Goal: Task Accomplishment & Management: Manage account settings

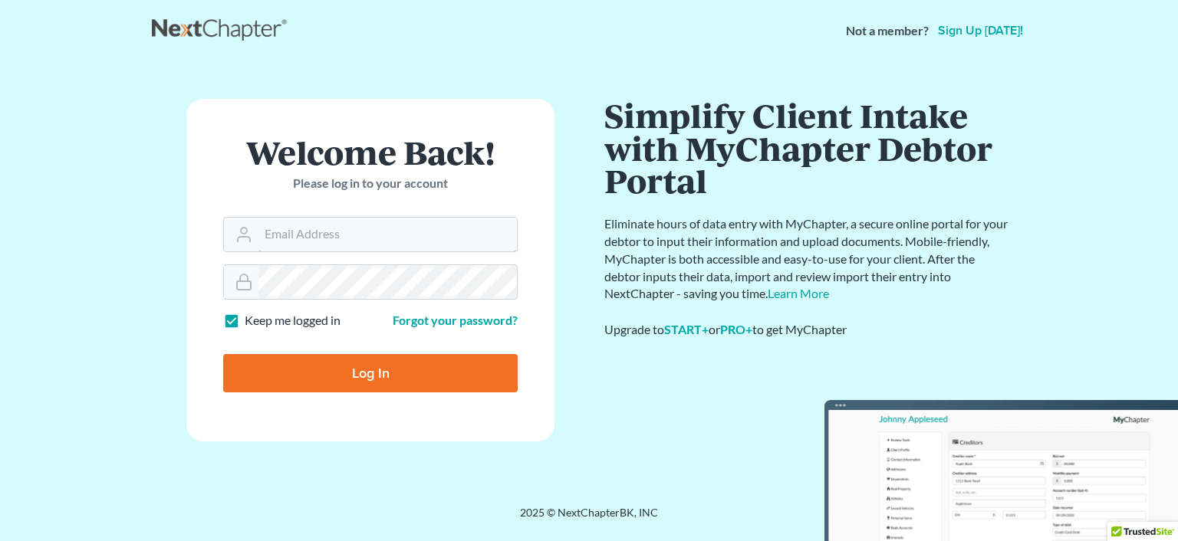
type input "sharonw@sfarthinglaw.com"
click at [271, 381] on input "Log In" at bounding box center [370, 373] width 295 height 38
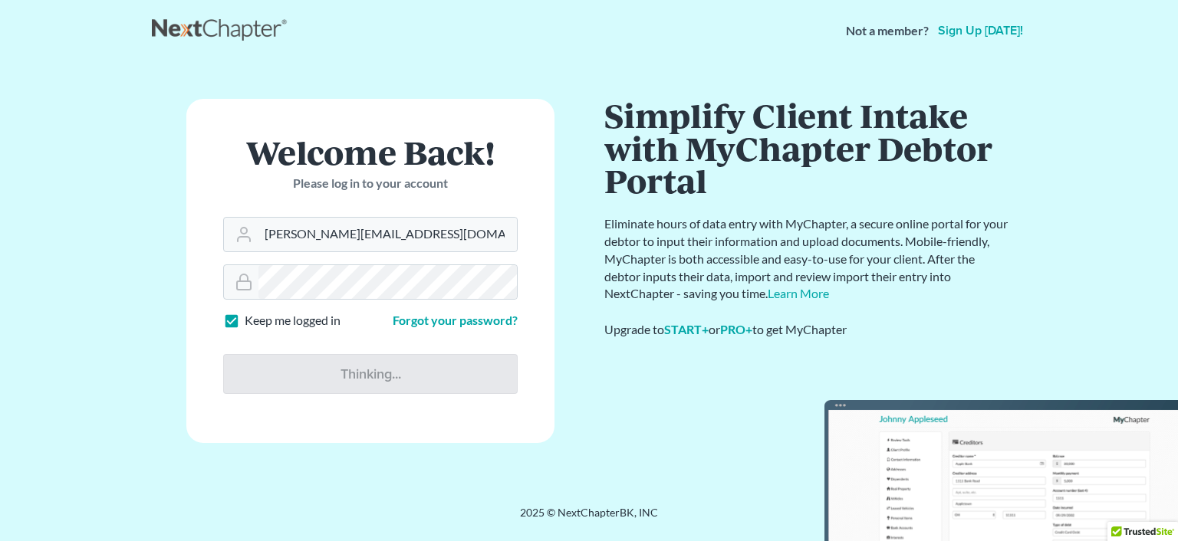
type input "Thinking..."
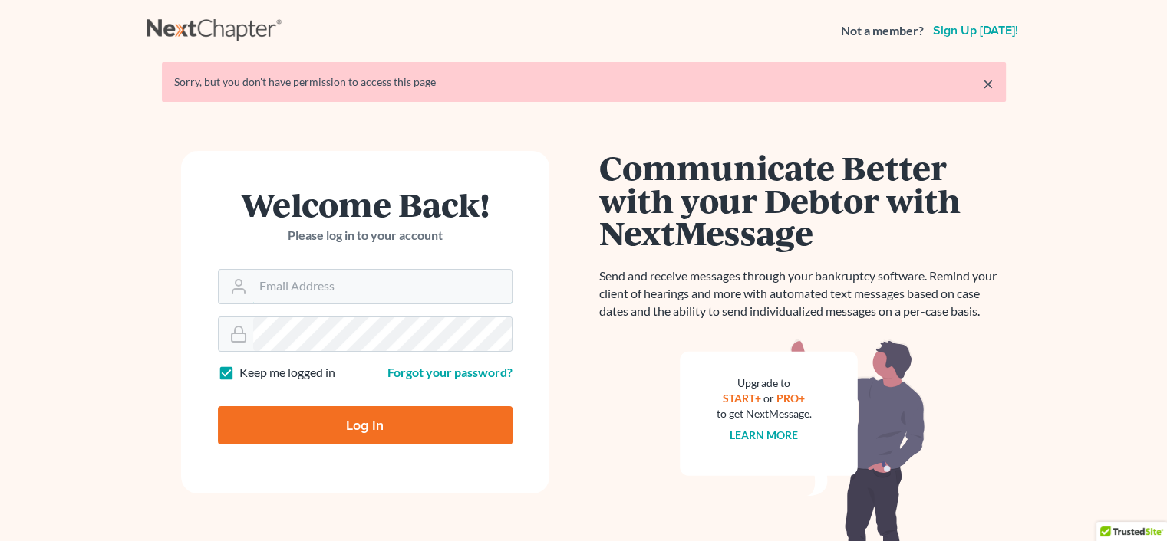
type input "sharonw@sfarthinglaw.com"
click at [375, 416] on input "Log In" at bounding box center [365, 425] width 295 height 38
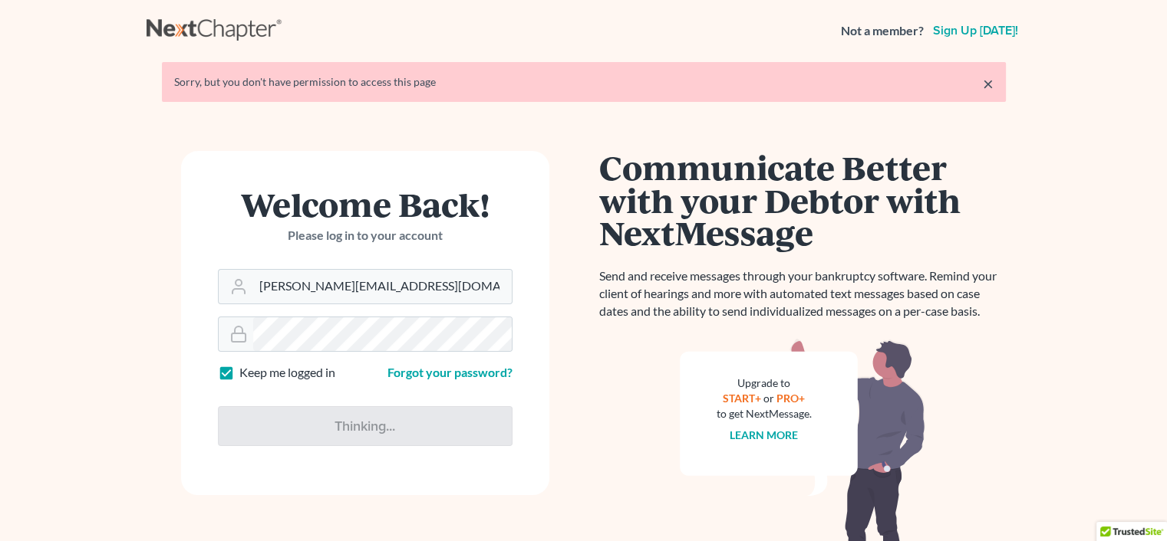
type input "Thinking..."
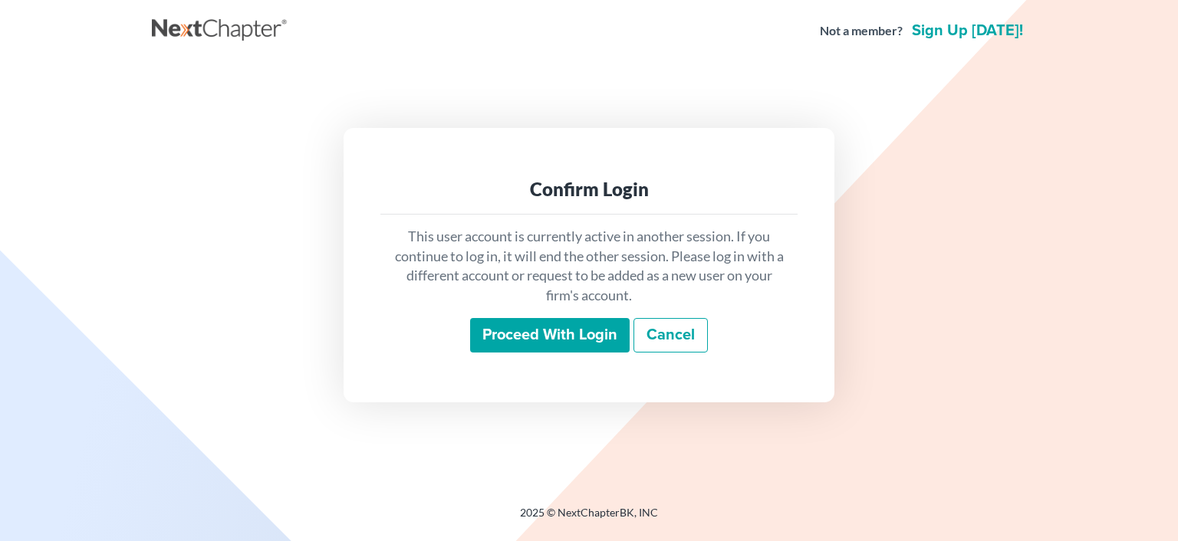
click at [524, 327] on input "Proceed with login" at bounding box center [550, 335] width 160 height 35
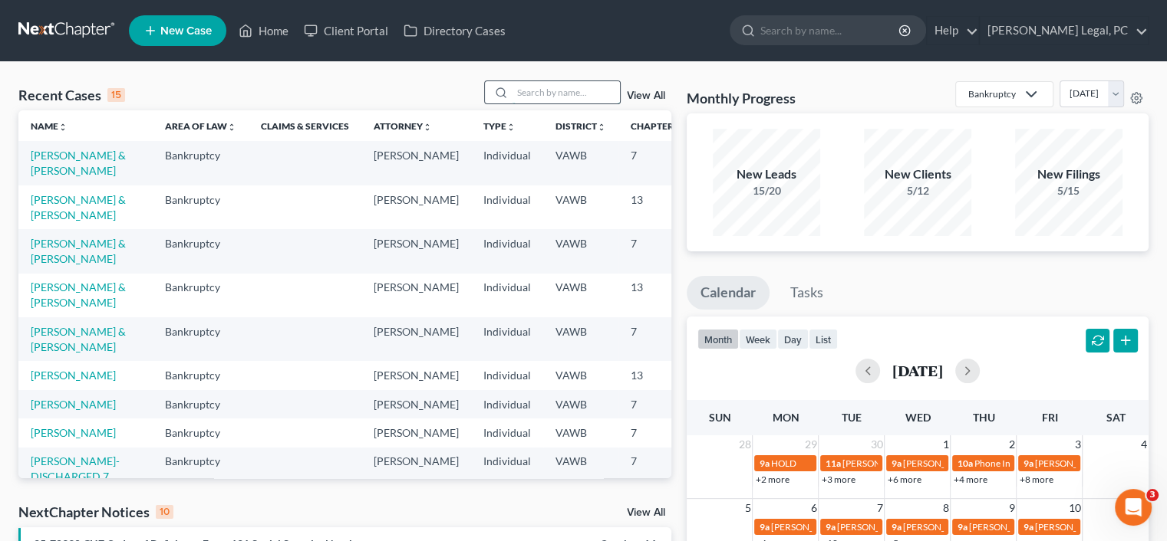
click at [577, 98] on input "search" at bounding box center [565, 92] width 107 height 22
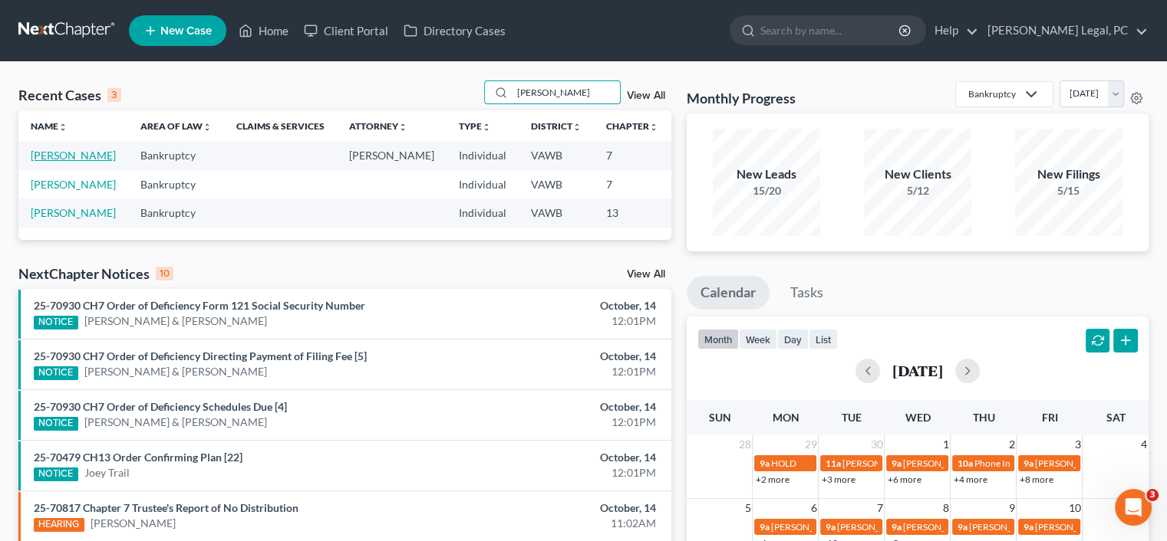
type input "Warren"
click at [50, 162] on link "Warren, Melissa" at bounding box center [73, 155] width 85 height 13
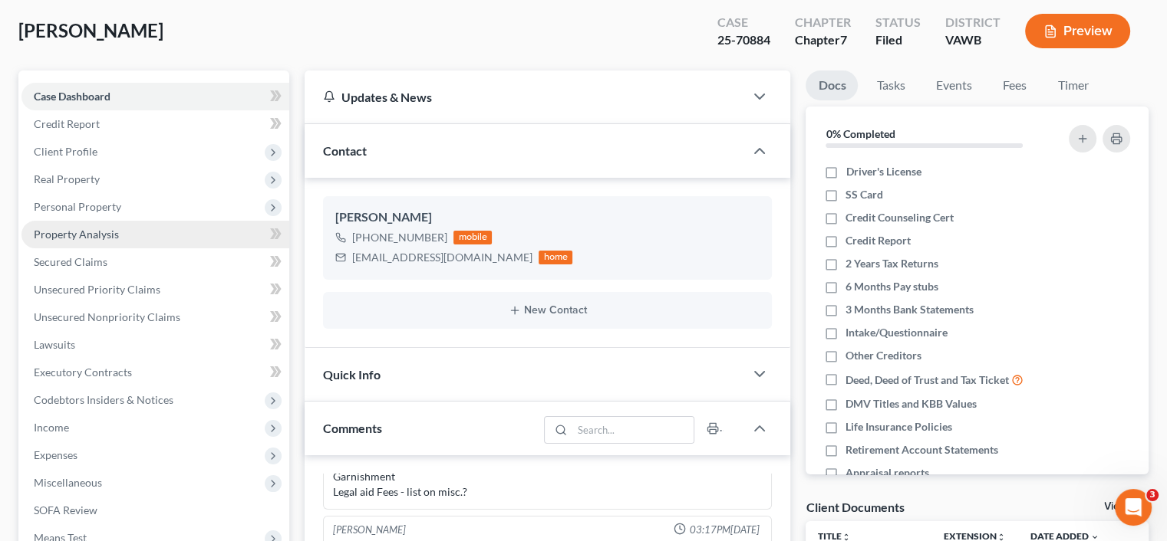
scroll to position [230, 0]
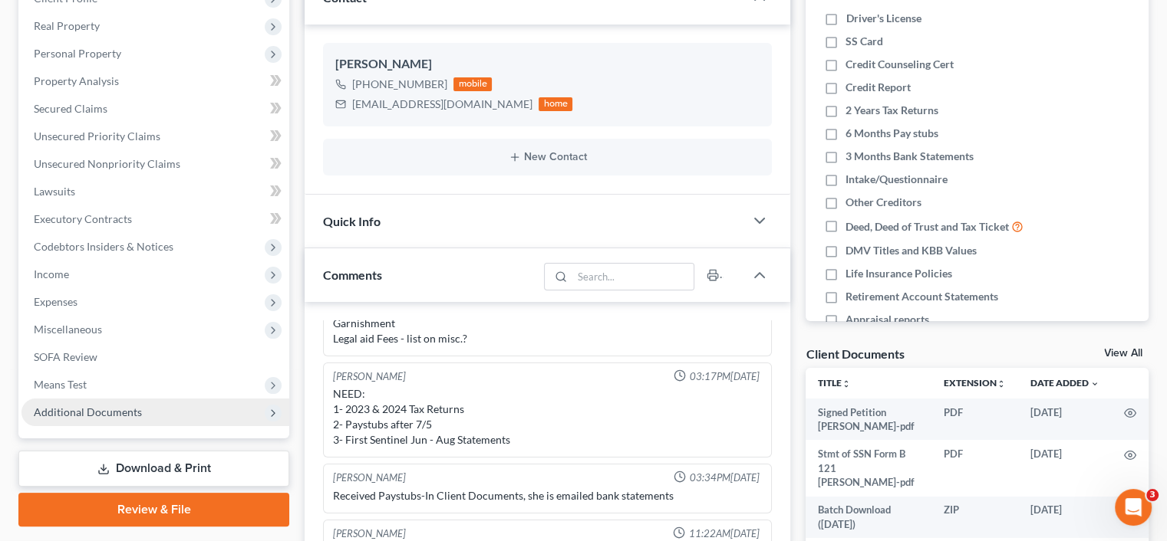
click at [59, 408] on span "Additional Documents" at bounding box center [88, 412] width 108 height 13
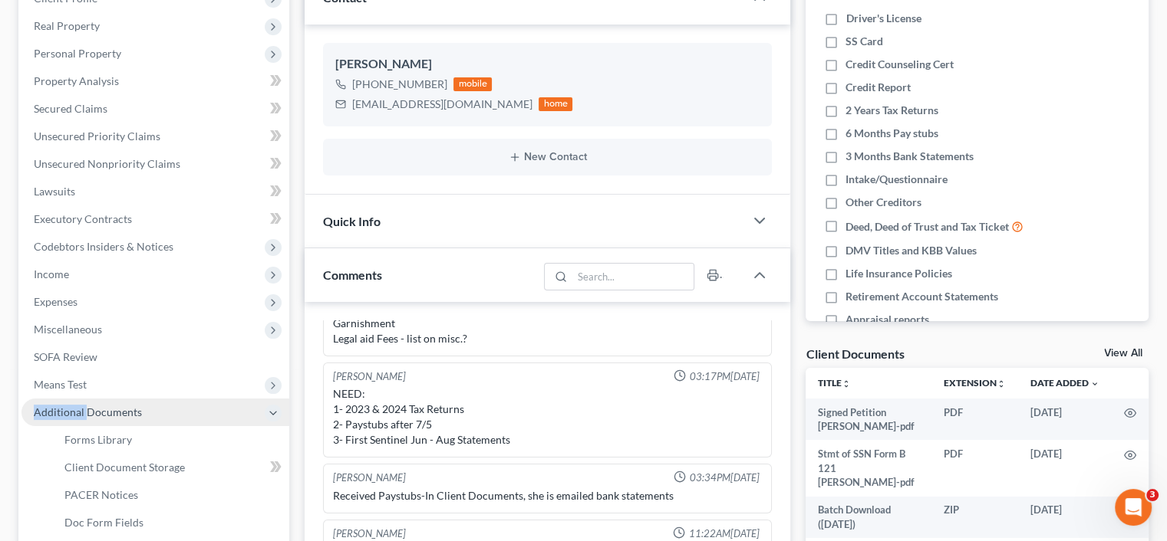
click at [59, 408] on span "Additional Documents" at bounding box center [88, 412] width 108 height 13
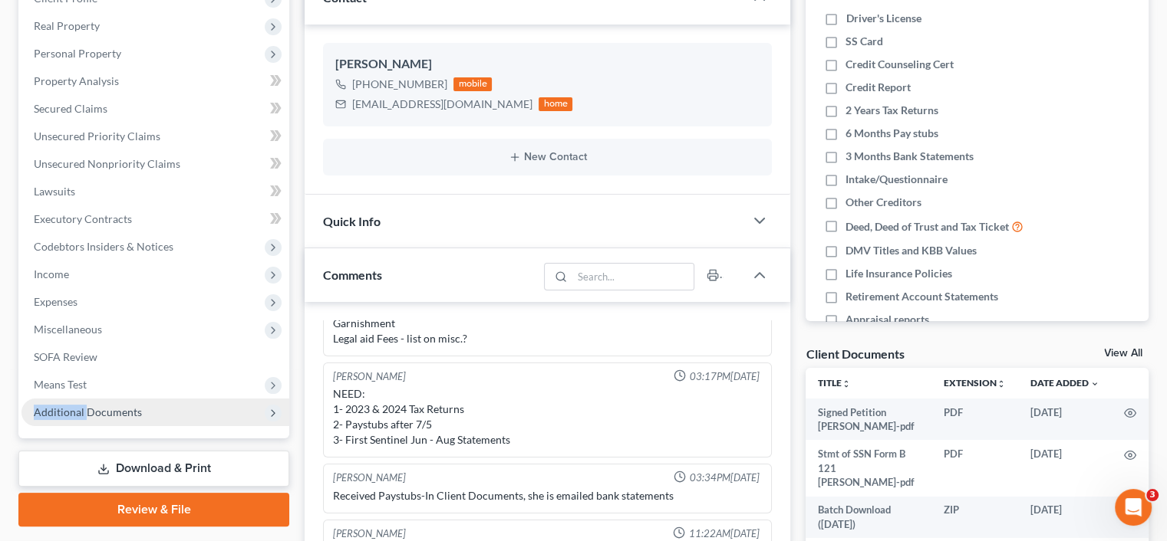
click at [59, 413] on span "Additional Documents" at bounding box center [88, 412] width 108 height 13
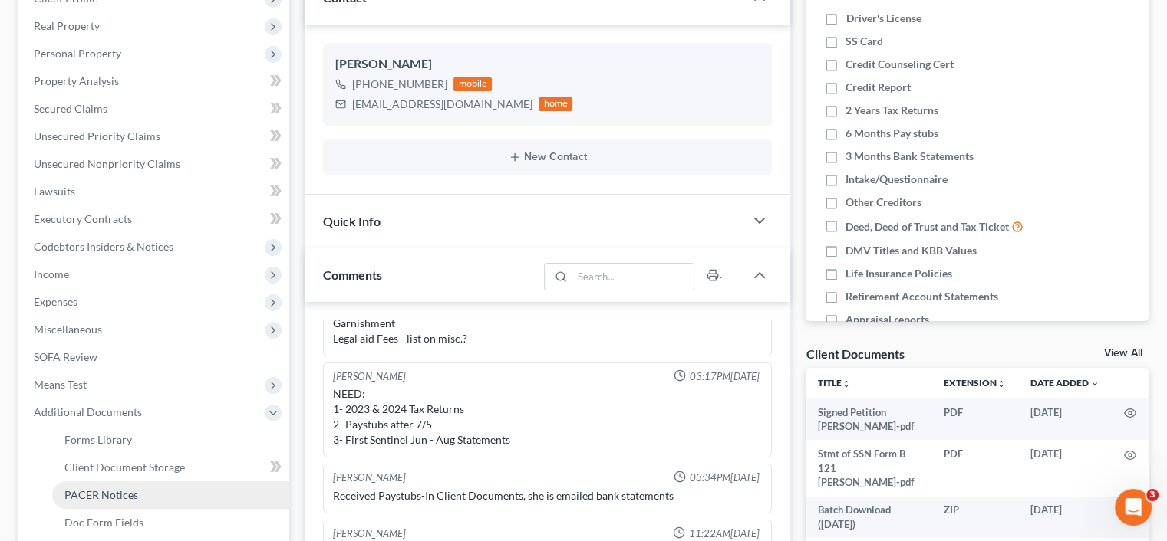
click at [79, 496] on span "PACER Notices" at bounding box center [101, 495] width 74 height 13
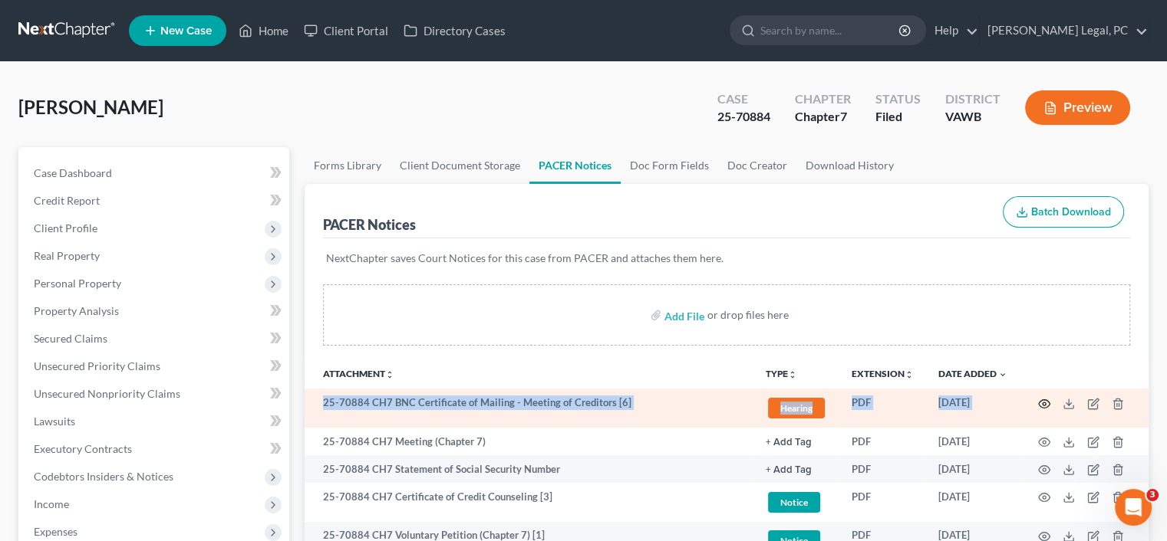
drag, startPoint x: 1009, startPoint y: 369, endPoint x: 1044, endPoint y: 397, distance: 44.7
click at [1044, 397] on table "Attachment unfold_more expand_more expand_less TYPE unfold_more NONE 2nd Course…" at bounding box center [726, 459] width 844 height 202
click at [1044, 398] on icon "button" at bounding box center [1044, 404] width 12 height 12
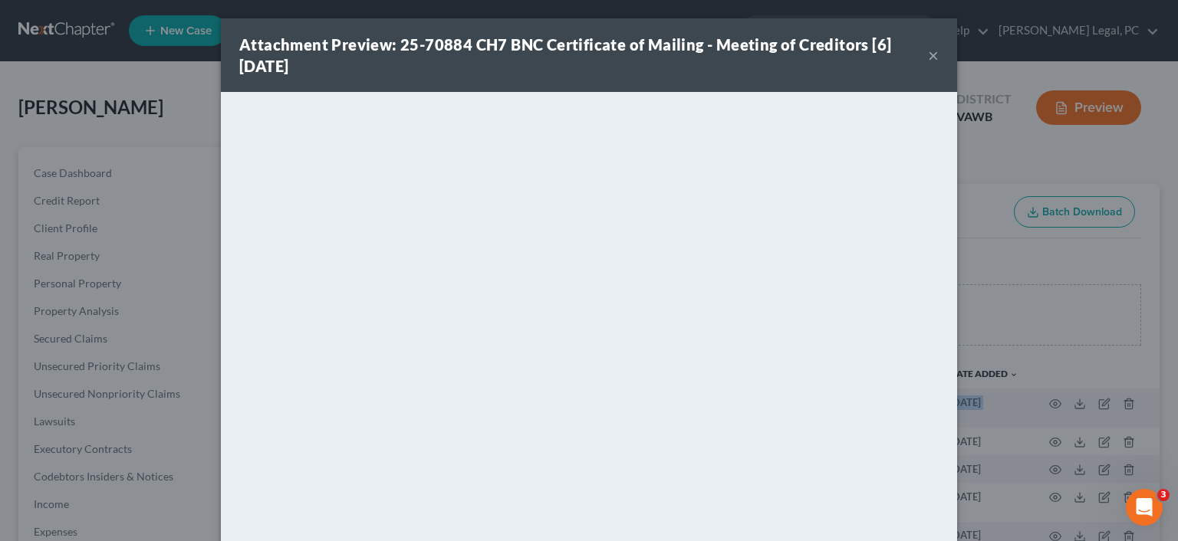
click at [932, 56] on button "×" at bounding box center [933, 55] width 11 height 18
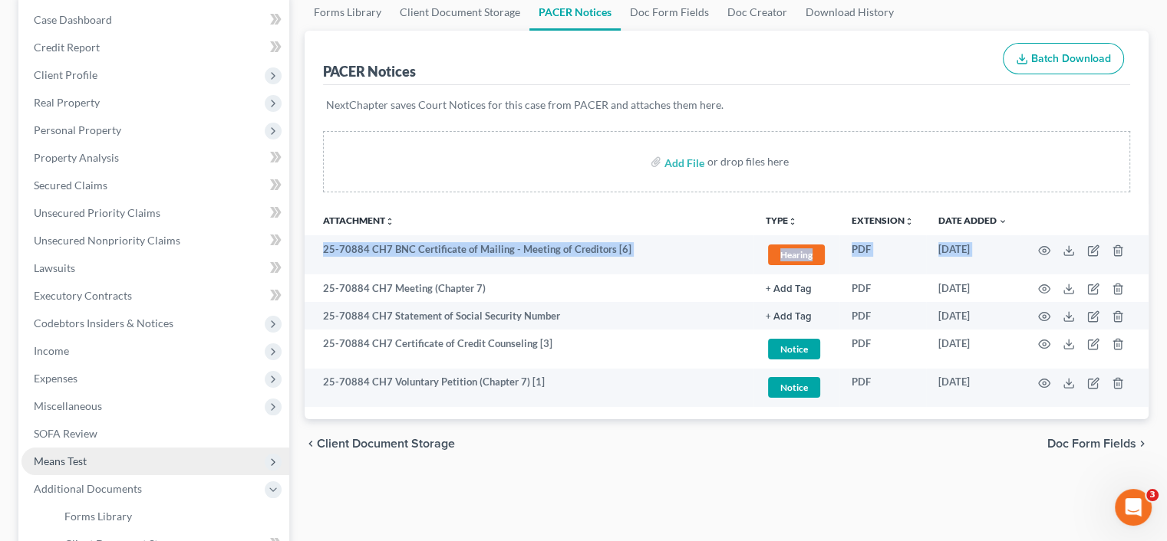
scroll to position [230, 0]
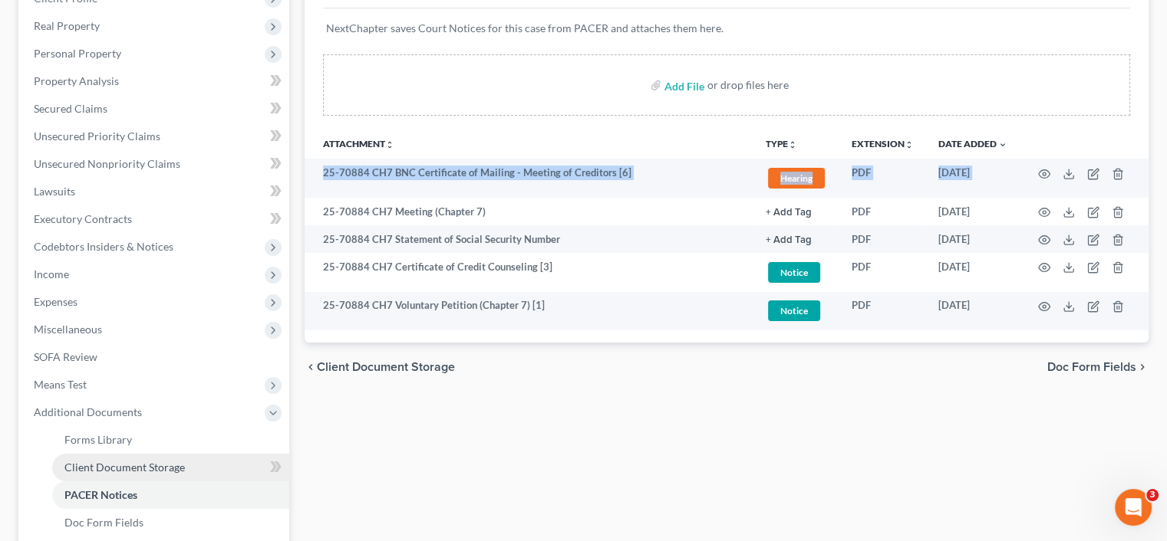
click at [102, 467] on span "Client Document Storage" at bounding box center [124, 467] width 120 height 13
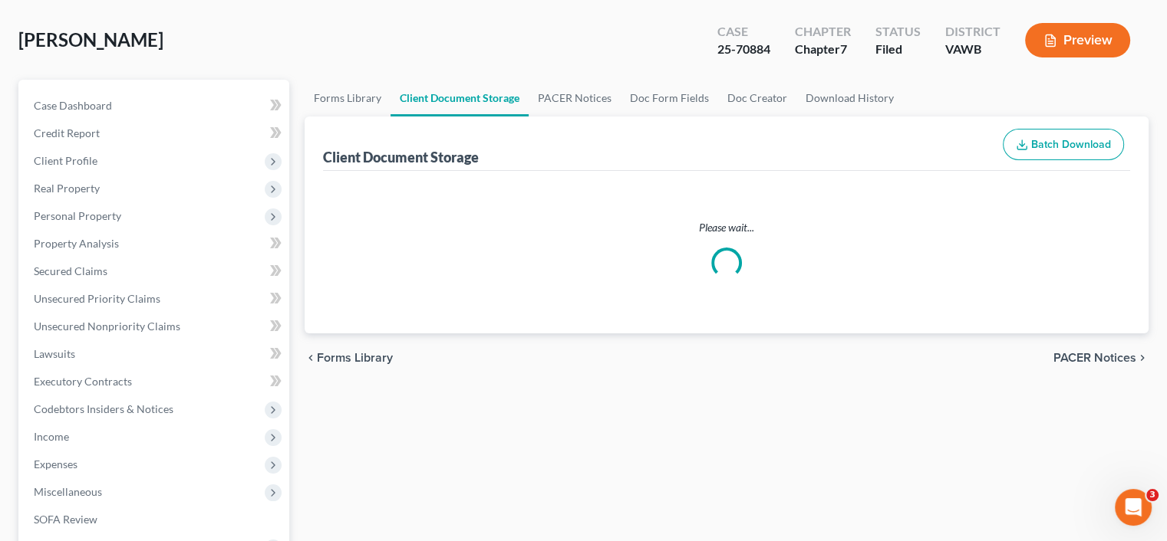
scroll to position [7, 0]
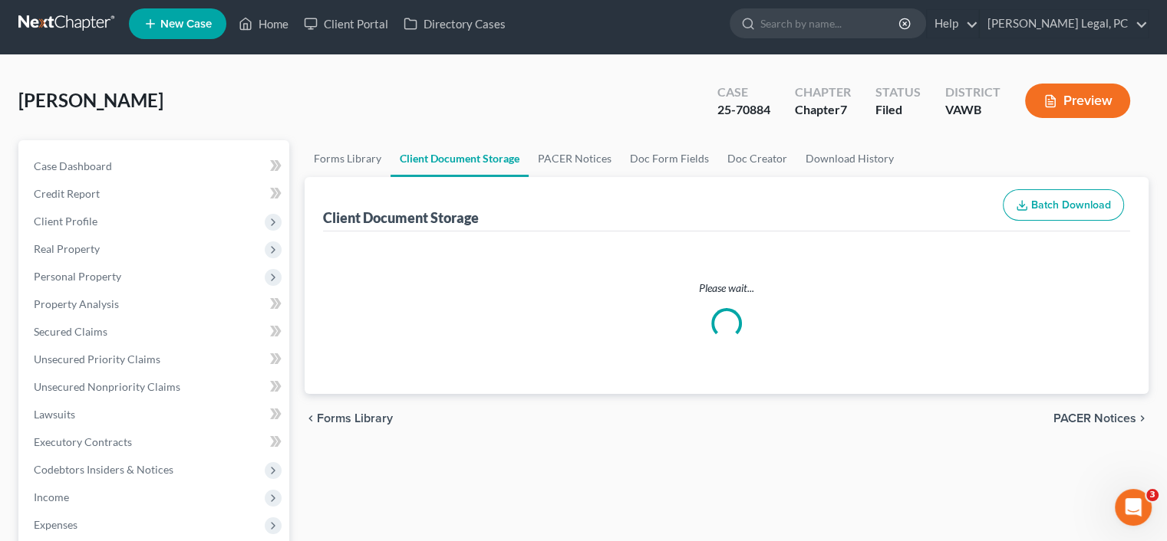
select select "0"
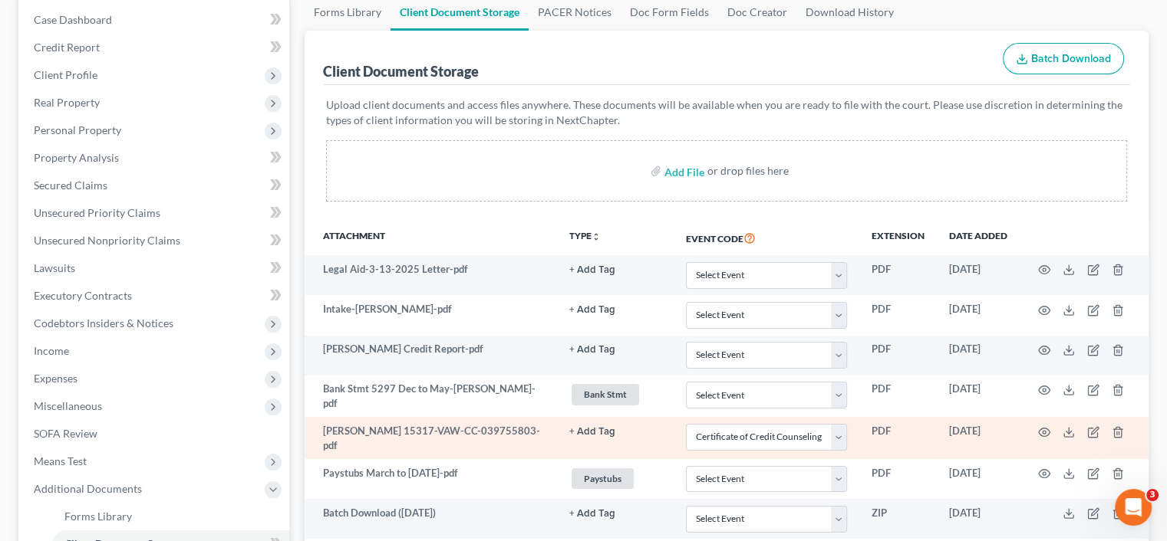
scroll to position [230, 0]
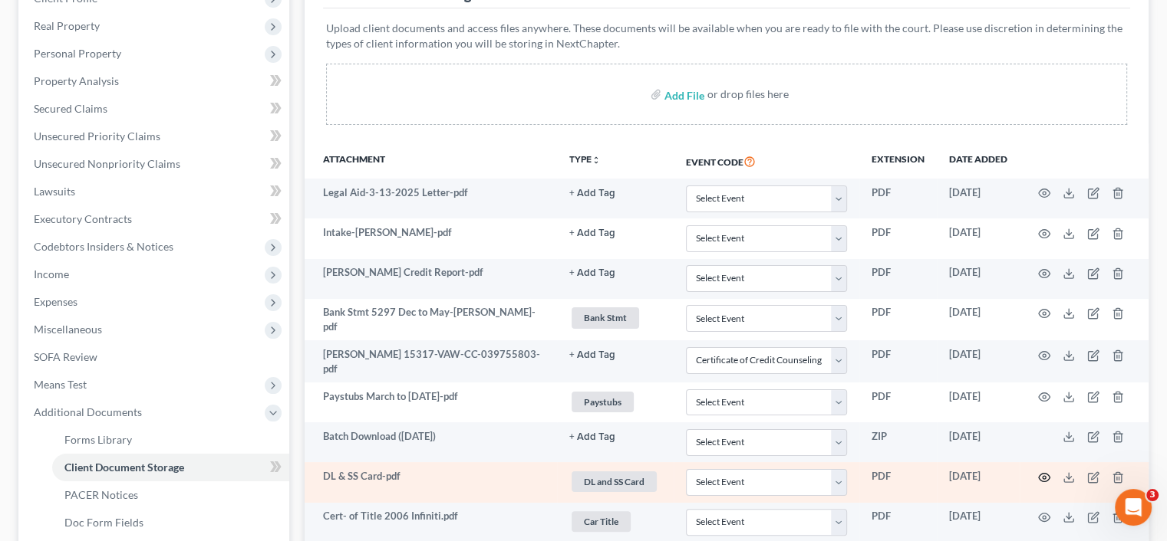
click at [1045, 475] on icon "button" at bounding box center [1044, 478] width 12 height 12
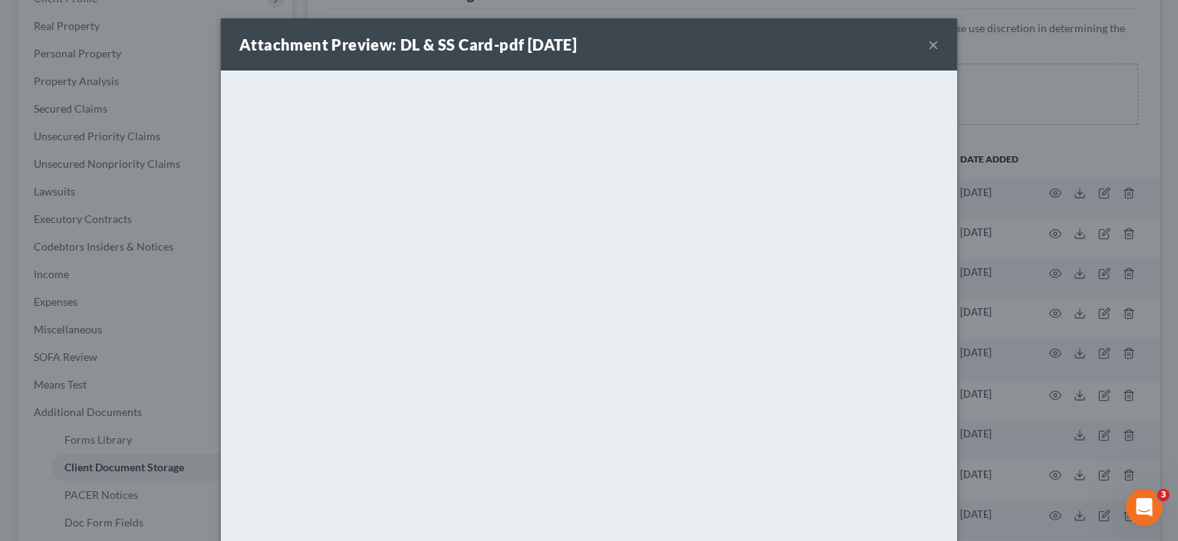
click at [919, 48] on div "Attachment Preview: DL & SS Card-pdf 08/31/2025 ×" at bounding box center [589, 44] width 736 height 52
click at [928, 48] on button "×" at bounding box center [933, 44] width 11 height 18
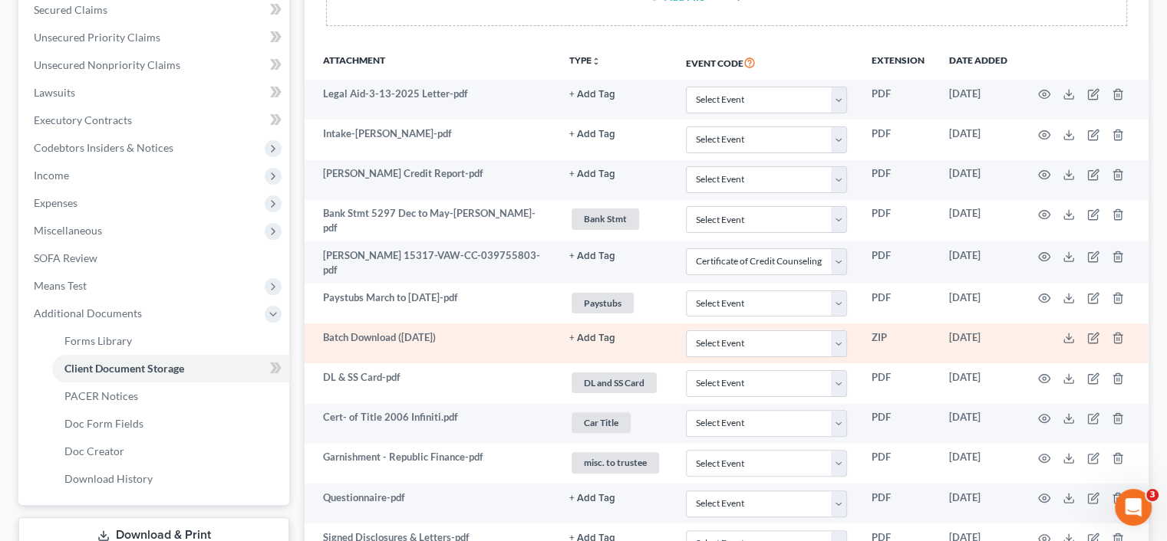
scroll to position [383, 0]
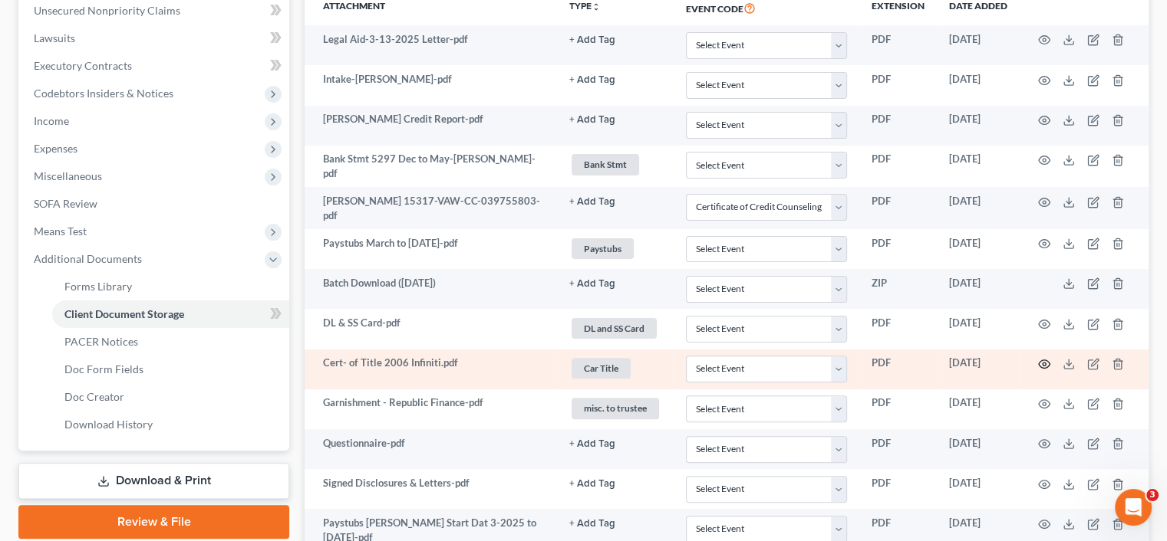
click at [1043, 363] on icon "button" at bounding box center [1044, 364] width 12 height 12
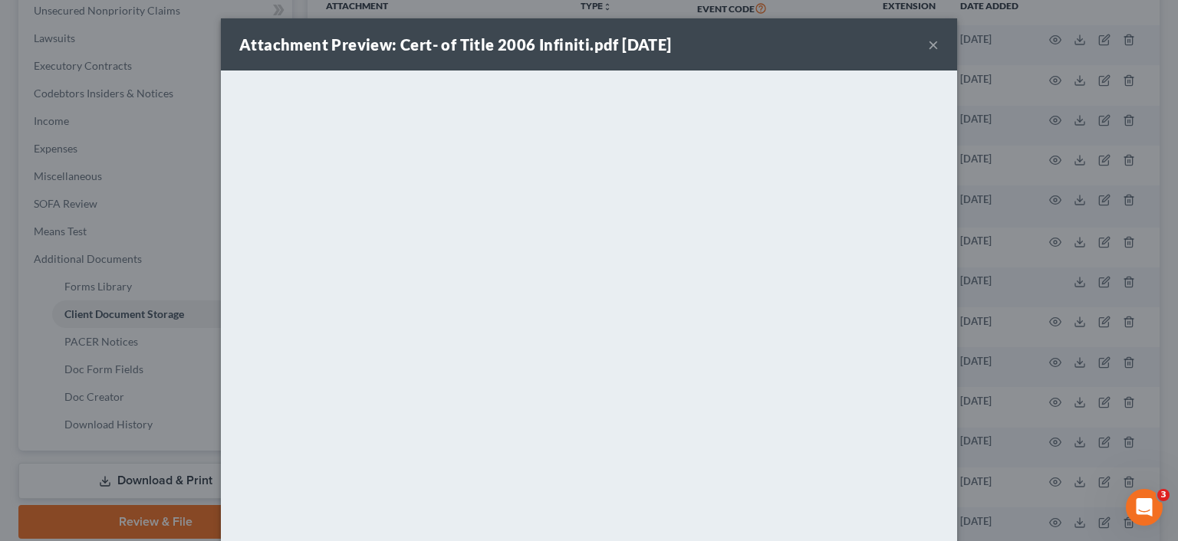
click at [917, 45] on div "Attachment Preview: Cert- of Title 2006 Infiniti.pdf 08/31/2025 ×" at bounding box center [589, 44] width 736 height 52
click at [936, 45] on div "Attachment Preview: Cert- of Title 2006 Infiniti.pdf 08/31/2025 ×" at bounding box center [589, 44] width 736 height 52
click at [932, 45] on button "×" at bounding box center [933, 44] width 11 height 18
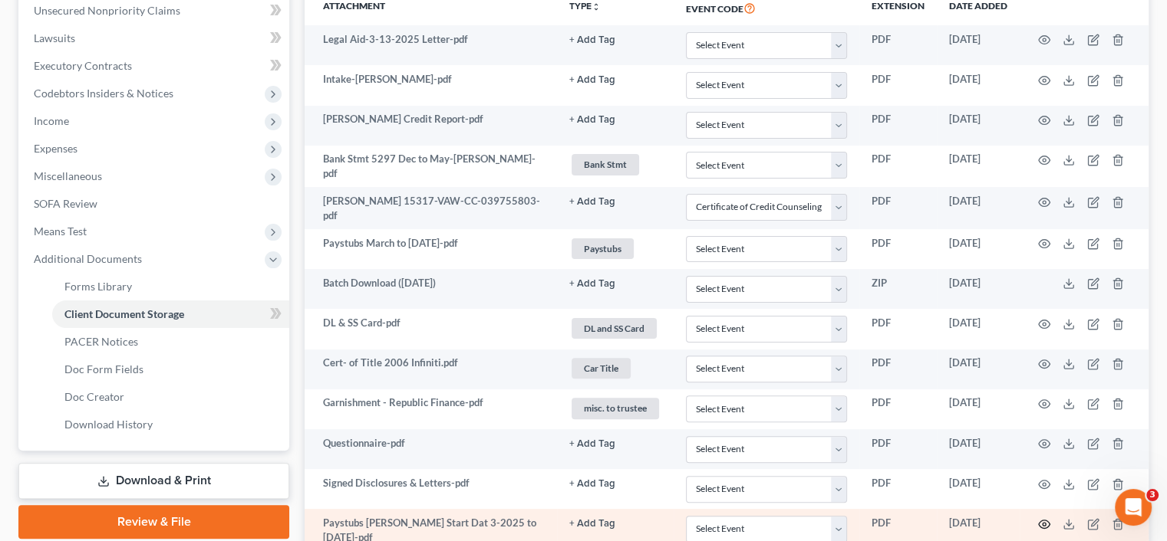
click at [1042, 521] on icon "button" at bounding box center [1044, 524] width 12 height 12
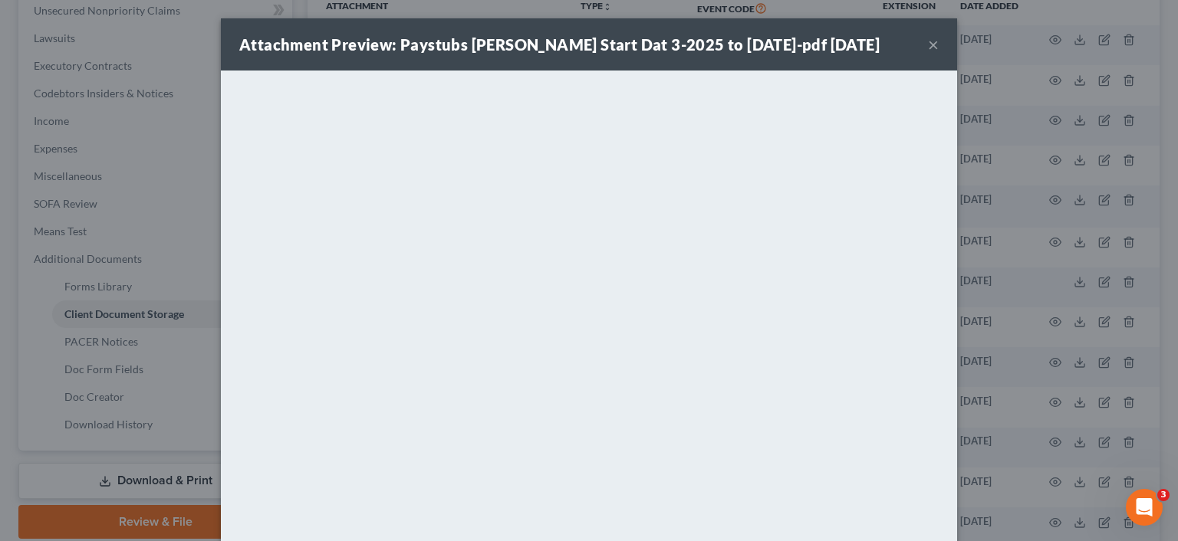
click at [928, 48] on button "×" at bounding box center [933, 44] width 11 height 18
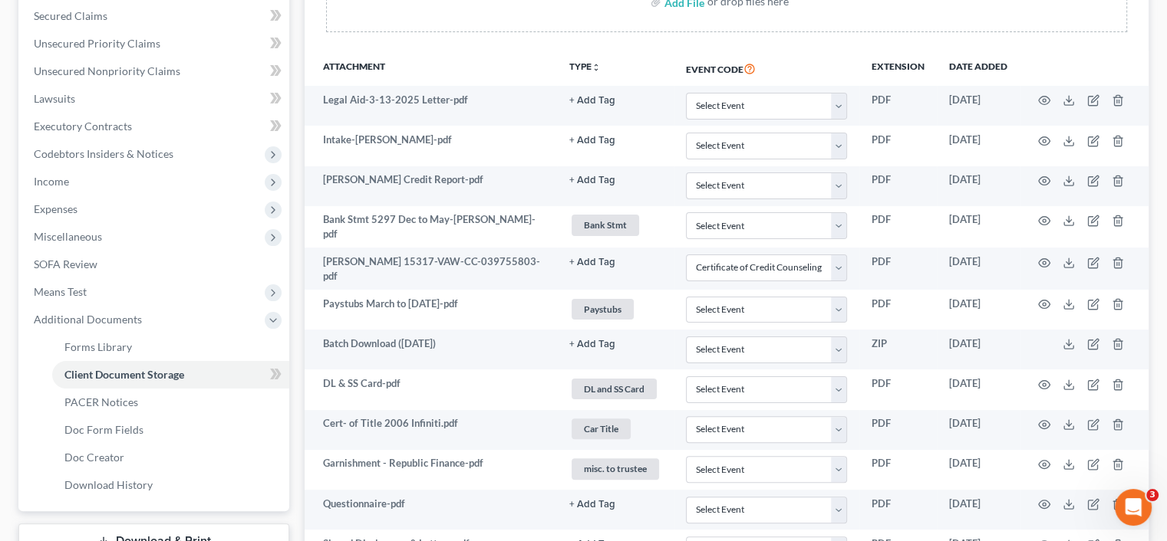
scroll to position [320, 0]
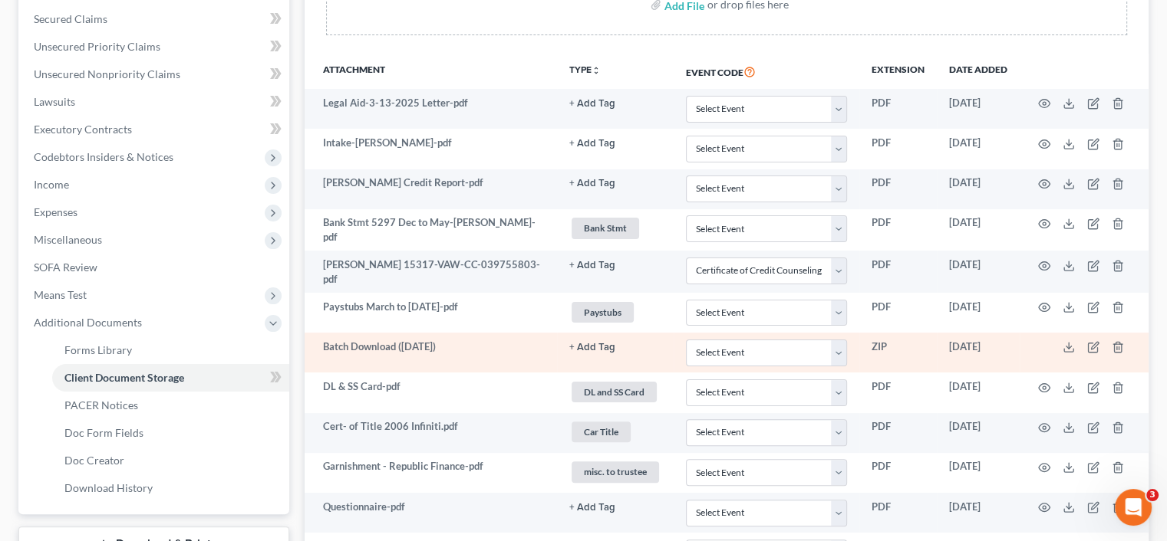
drag, startPoint x: 1013, startPoint y: 346, endPoint x: 1022, endPoint y: 355, distance: 13.0
drag, startPoint x: 1022, startPoint y: 355, endPoint x: 1065, endPoint y: 345, distance: 43.3
click at [1065, 345] on icon at bounding box center [1068, 347] width 12 height 12
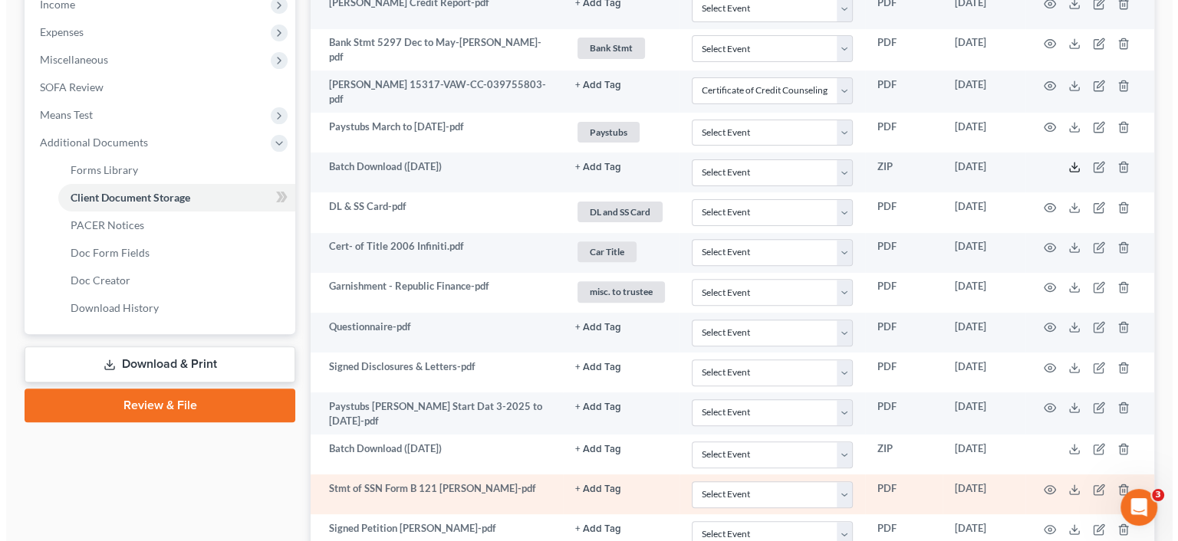
scroll to position [473, 0]
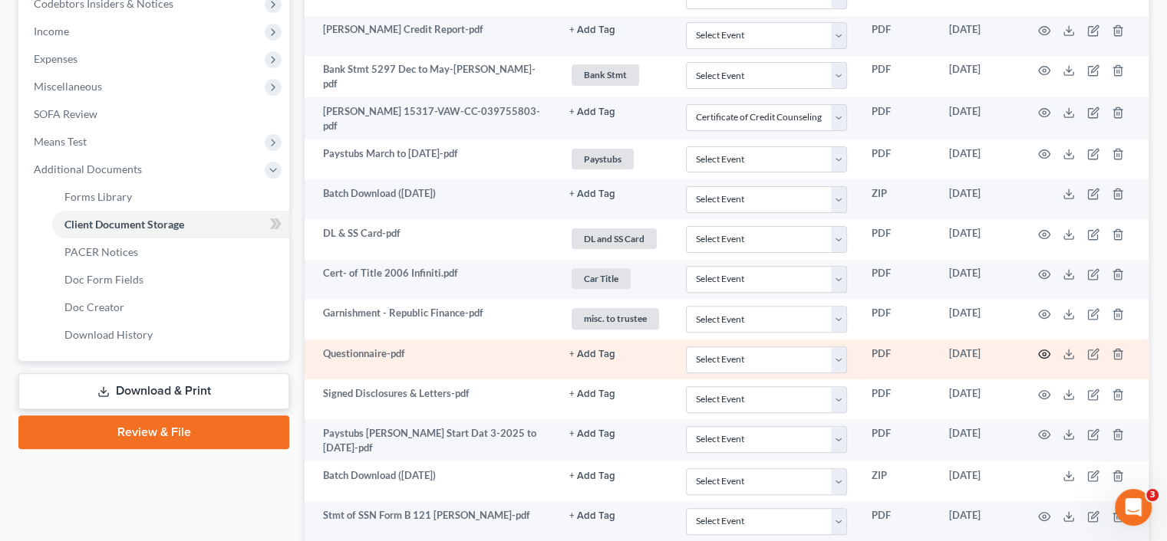
click at [1042, 348] on icon "button" at bounding box center [1044, 354] width 12 height 12
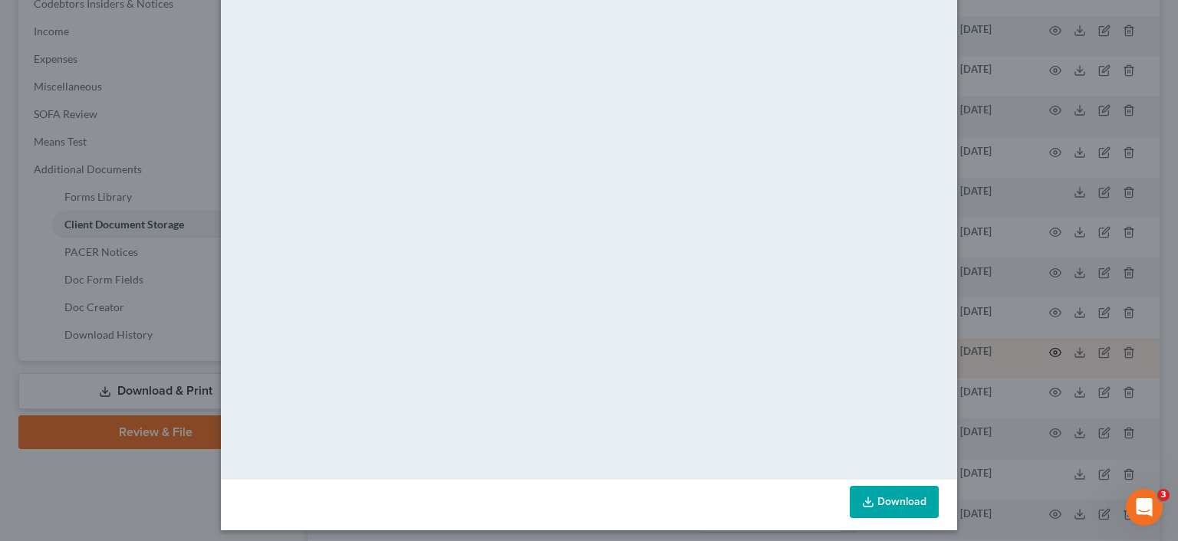
scroll to position [100, 0]
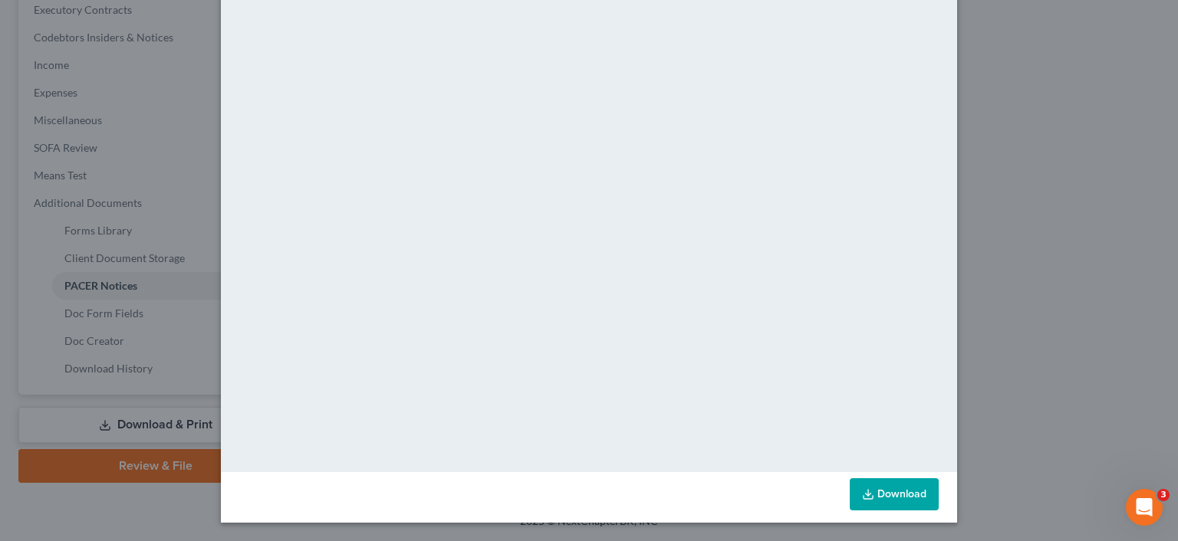
scroll to position [230, 0]
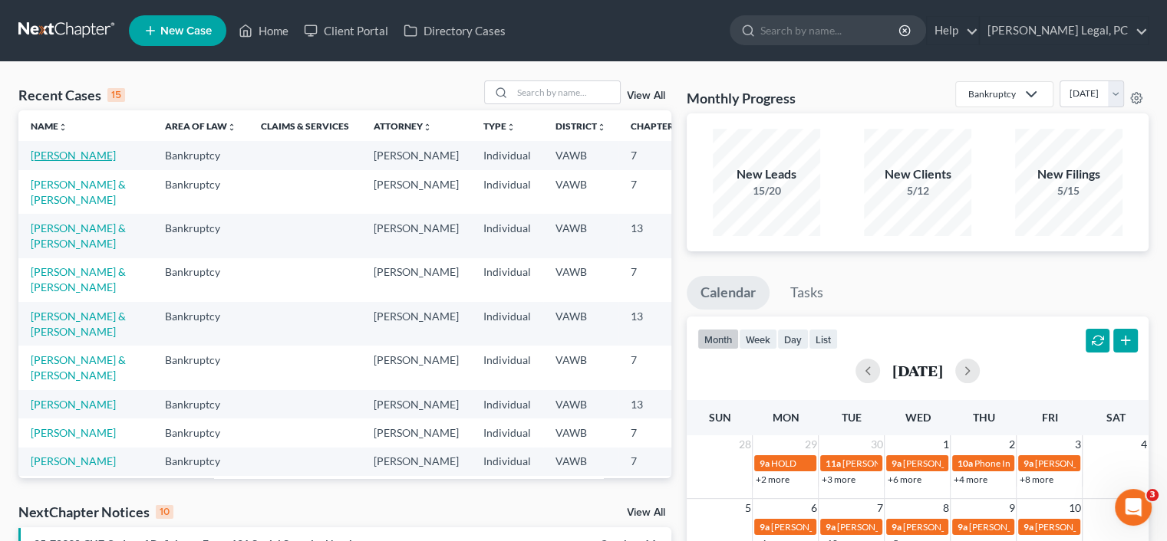
click at [44, 162] on link "[PERSON_NAME]" at bounding box center [73, 155] width 85 height 13
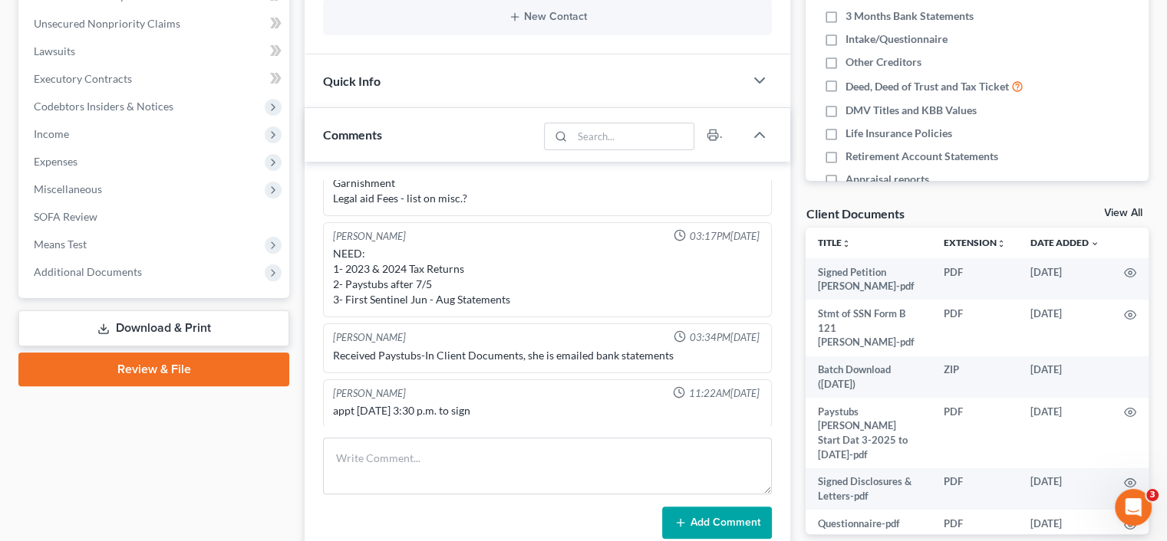
scroll to position [605, 0]
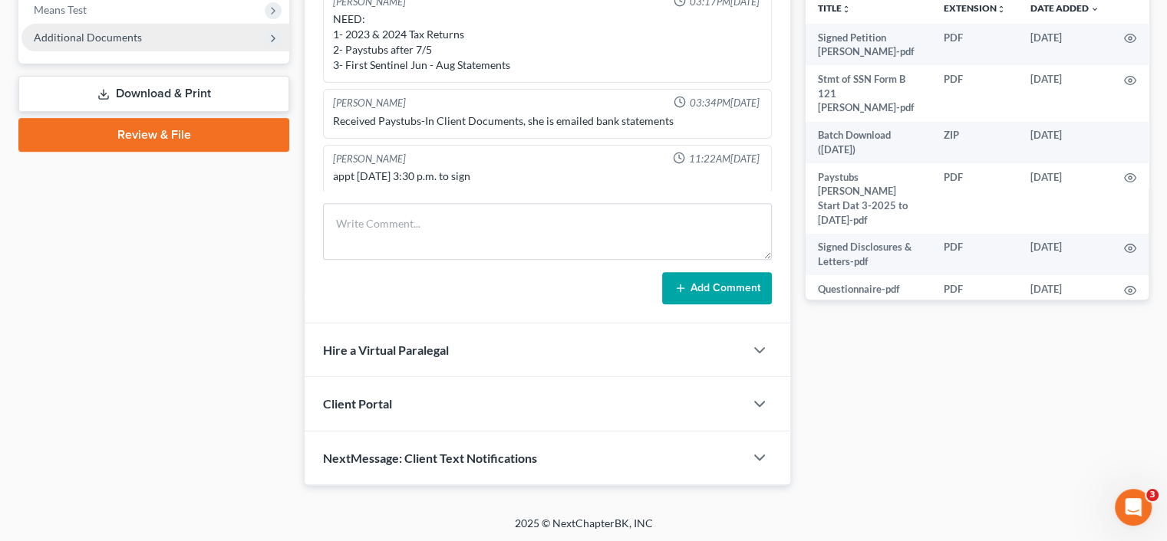
click at [110, 33] on span "Additional Documents" at bounding box center [88, 37] width 108 height 13
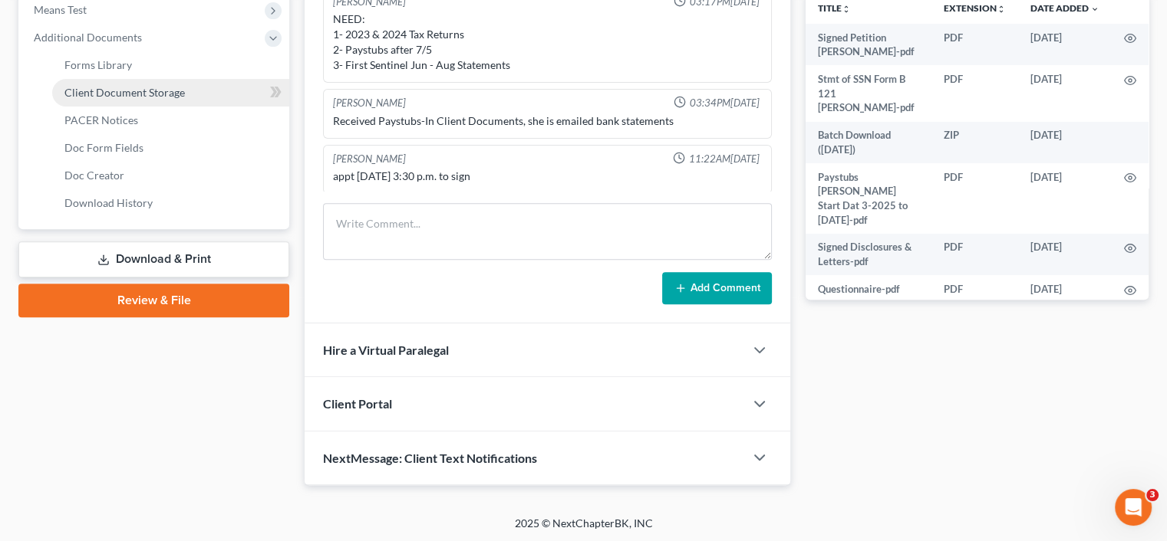
click at [127, 86] on span "Client Document Storage" at bounding box center [124, 92] width 120 height 13
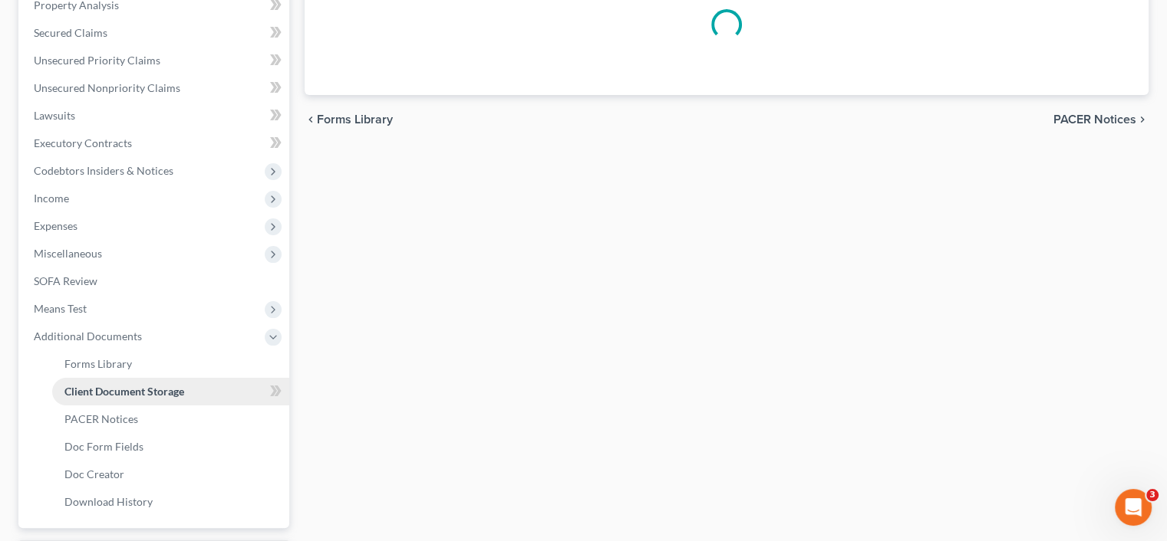
scroll to position [64, 0]
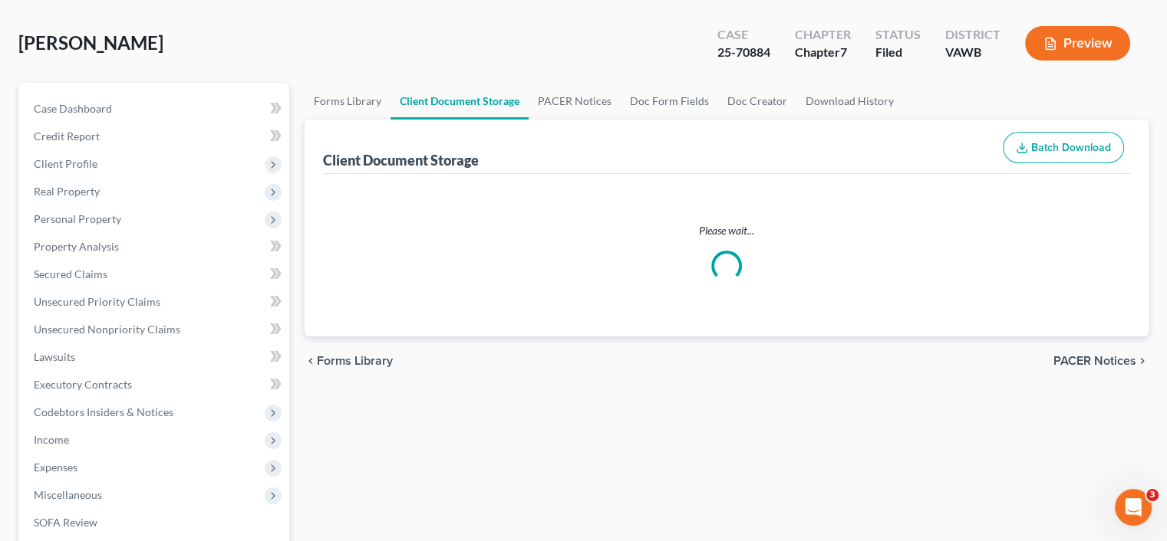
select select "0"
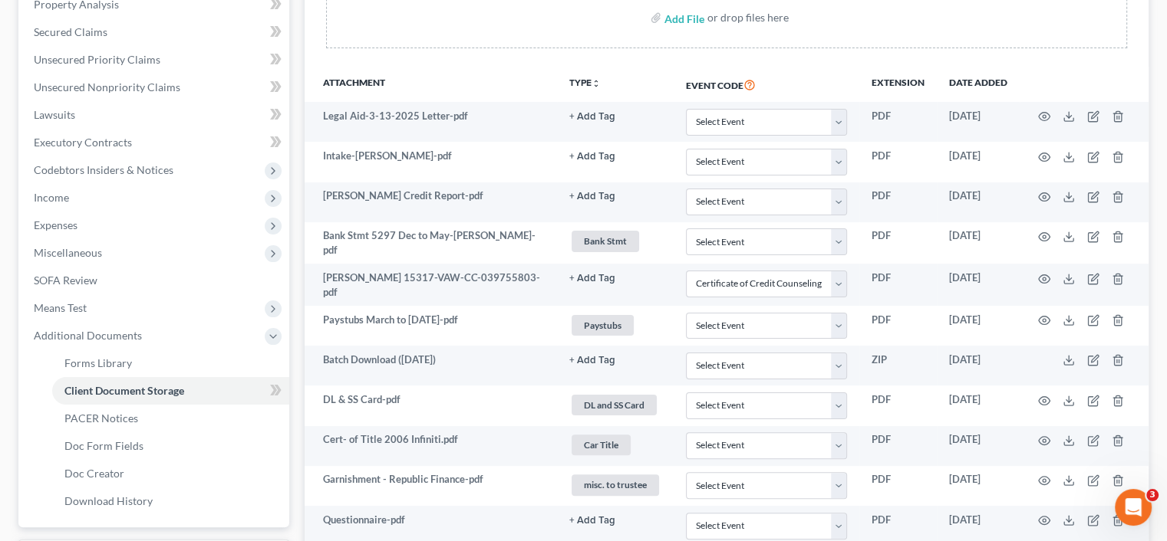
scroll to position [230, 0]
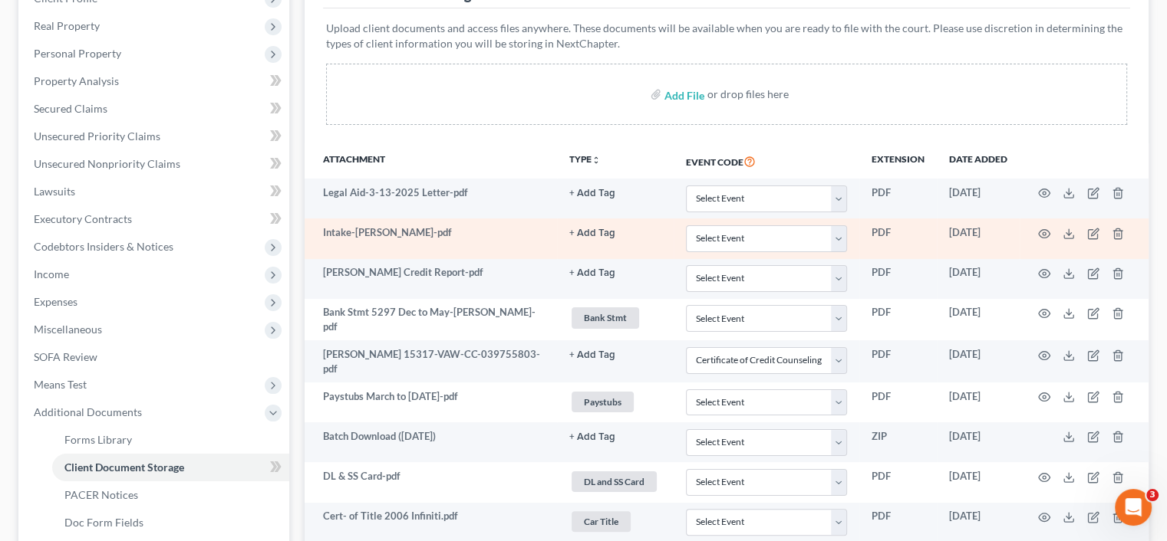
click at [459, 244] on td "Intake-[PERSON_NAME]-pdf" at bounding box center [430, 239] width 252 height 40
click at [1048, 232] on icon "button" at bounding box center [1044, 234] width 12 height 12
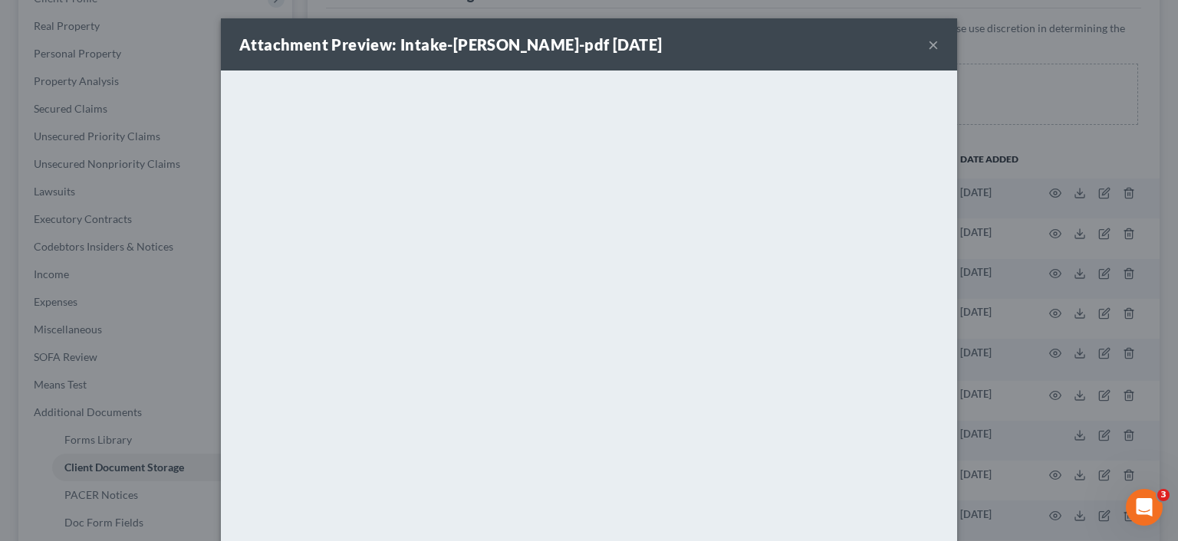
click at [928, 44] on button "×" at bounding box center [933, 44] width 11 height 18
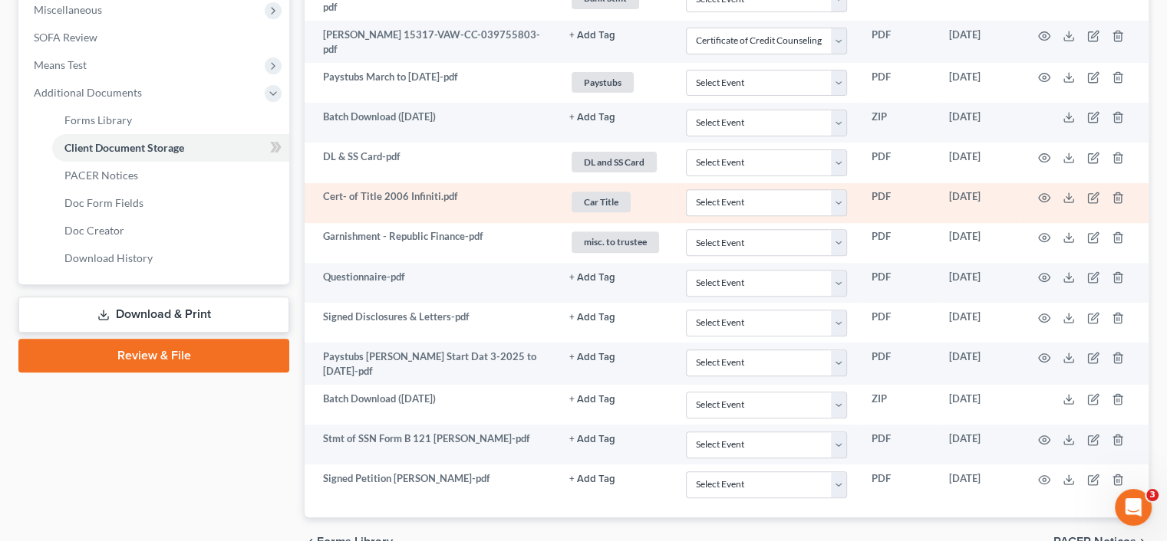
scroll to position [627, 0]
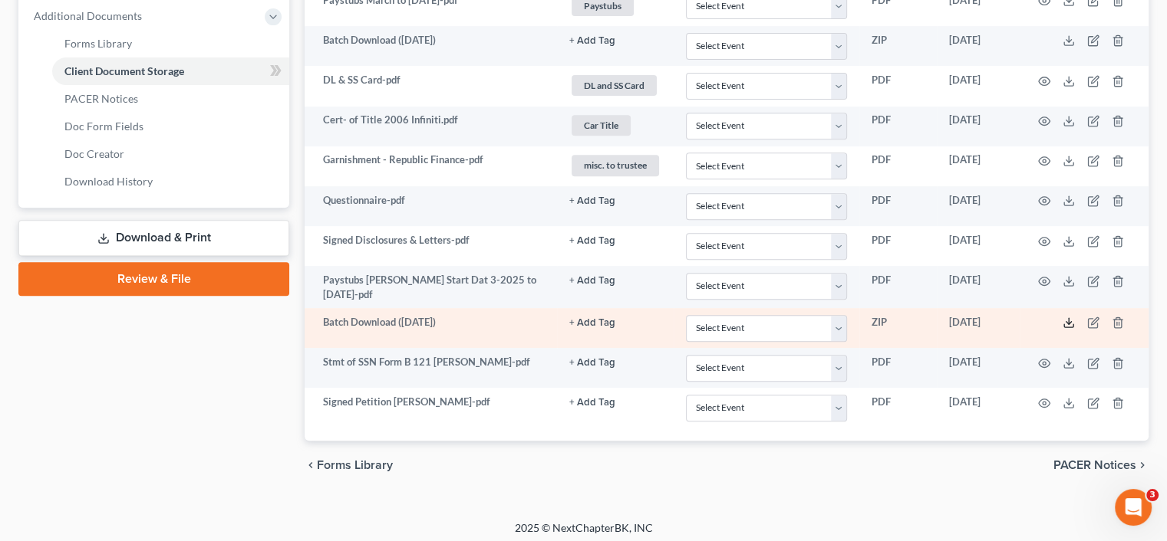
click at [1062, 321] on icon at bounding box center [1068, 323] width 12 height 12
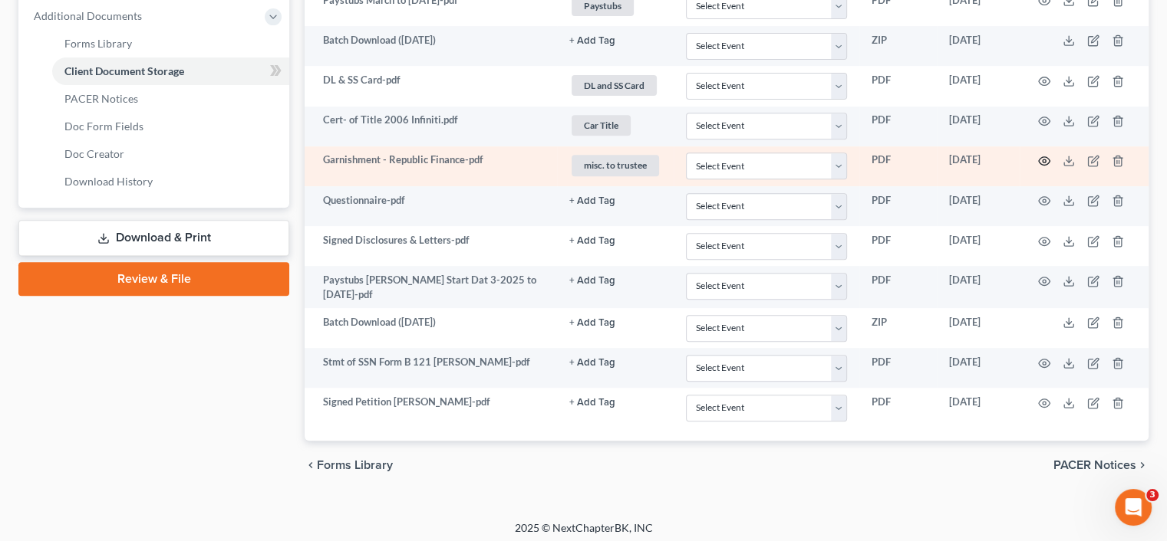
click at [1047, 155] on icon "button" at bounding box center [1044, 161] width 12 height 12
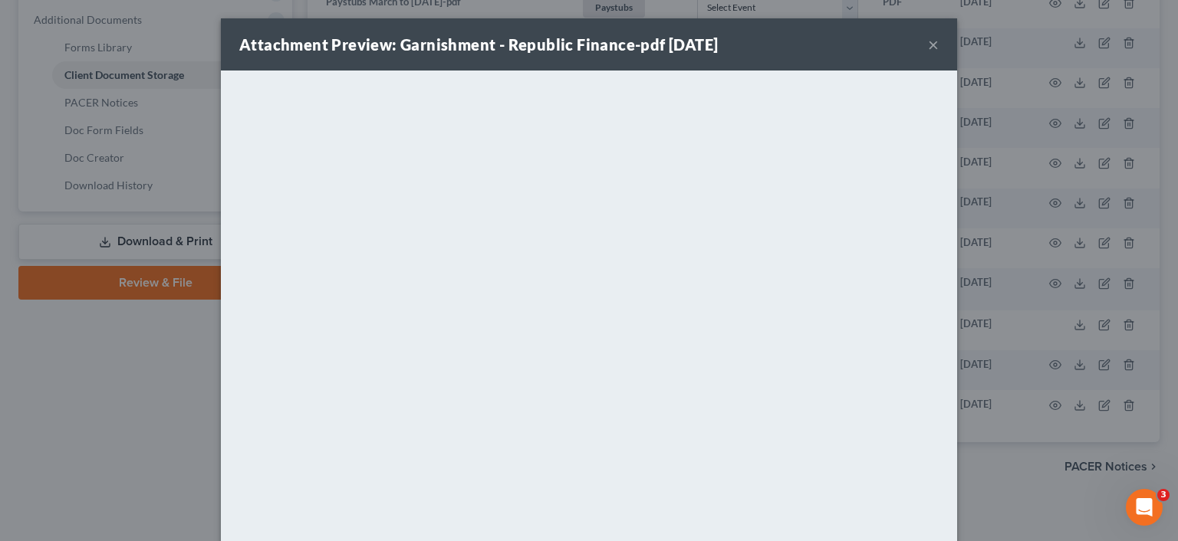
click at [930, 44] on button "×" at bounding box center [933, 44] width 11 height 18
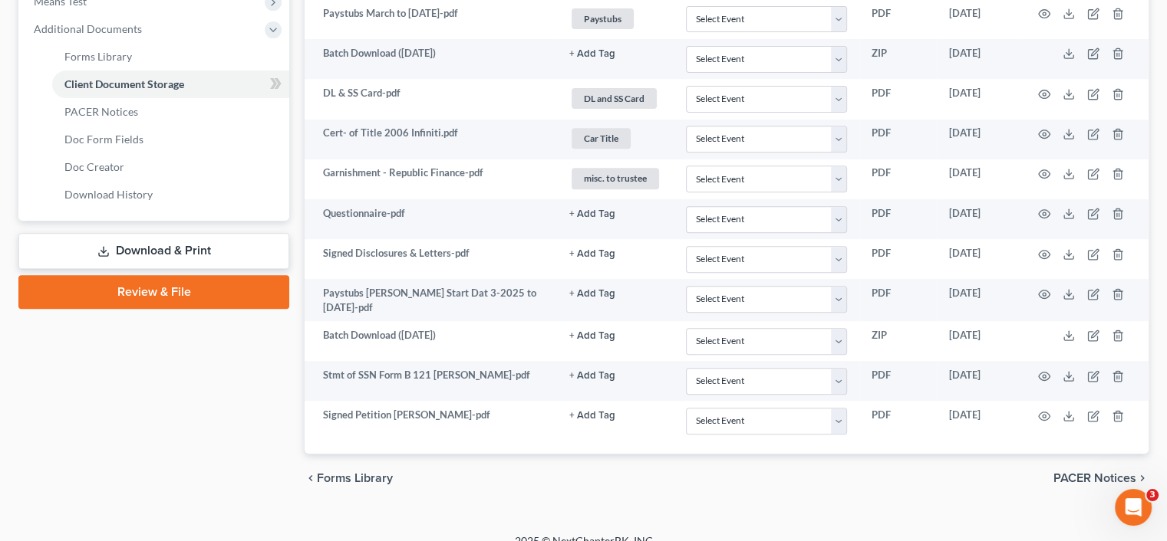
scroll to position [627, 0]
